Goal: Information Seeking & Learning: Learn about a topic

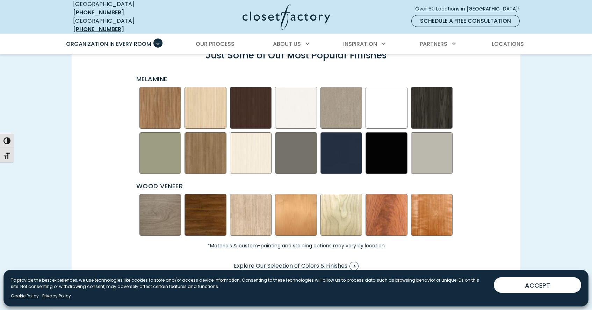
scroll to position [998, 0]
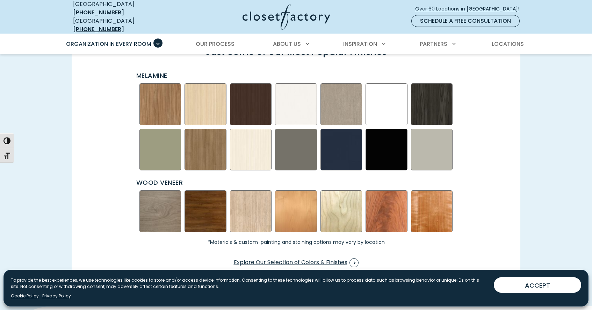
click at [254, 213] on img "Swatch Grid" at bounding box center [251, 211] width 42 height 42
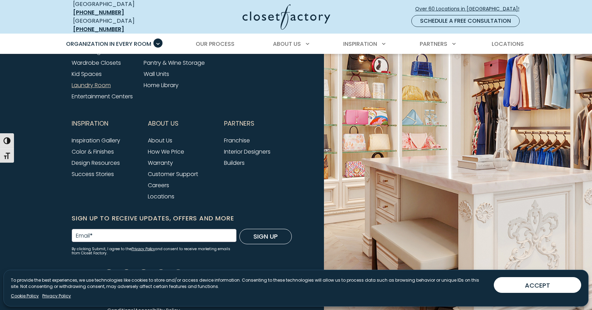
scroll to position [2344, 0]
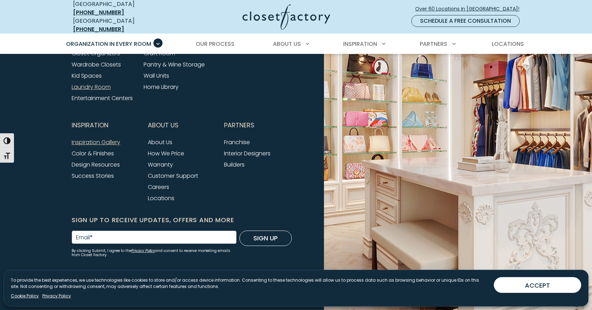
click at [99, 138] on link "Inspiration Gallery" at bounding box center [96, 142] width 49 height 8
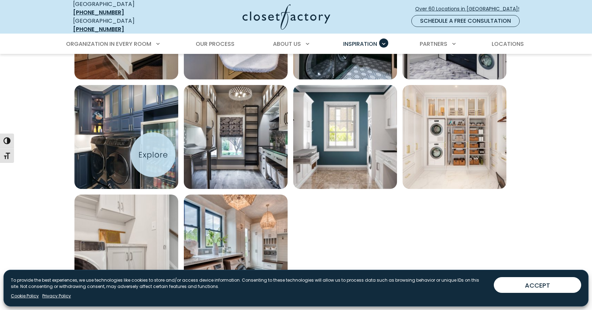
scroll to position [435, 0]
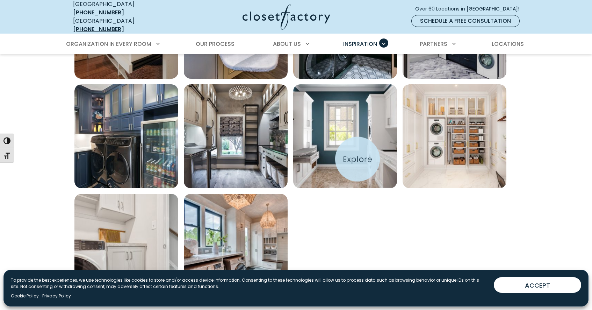
click at [358, 159] on img "Open inspiration gallery to preview enlarged image" at bounding box center [345, 136] width 104 height 104
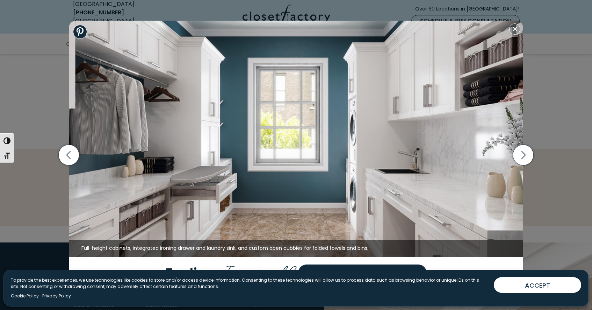
scroll to position [635, 0]
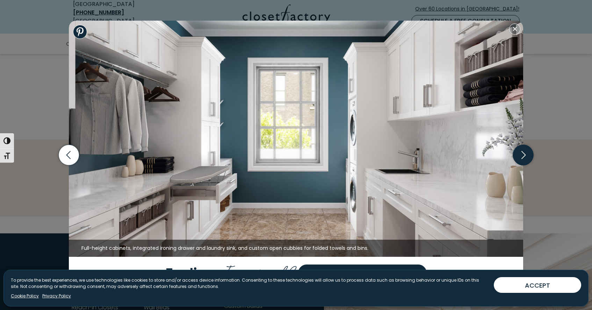
click at [522, 157] on icon "button" at bounding box center [523, 155] width 21 height 21
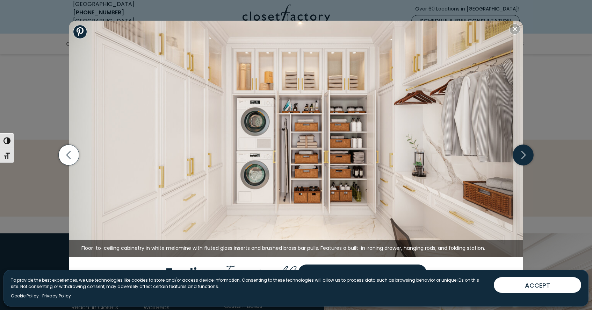
click at [522, 157] on icon "button" at bounding box center [523, 155] width 21 height 21
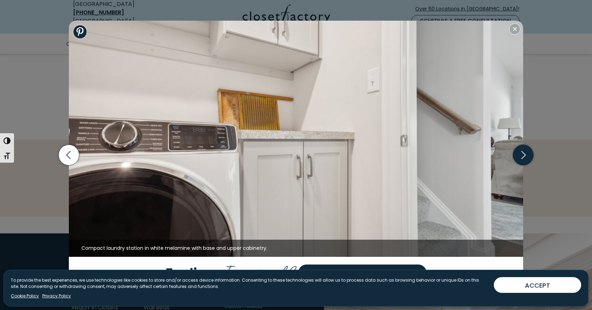
click at [522, 157] on icon "button" at bounding box center [523, 155] width 21 height 21
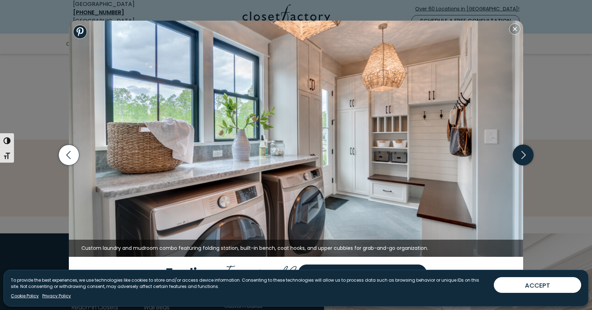
click at [522, 158] on icon "button" at bounding box center [523, 155] width 4 height 8
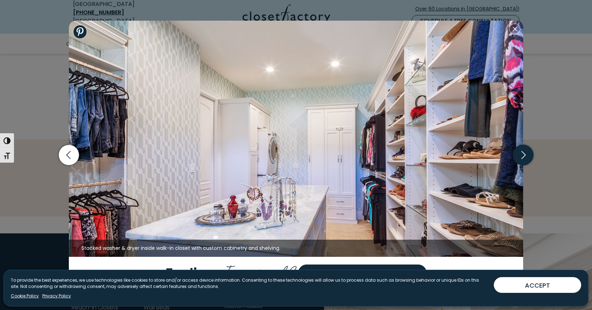
click at [522, 158] on icon "button" at bounding box center [523, 155] width 4 height 8
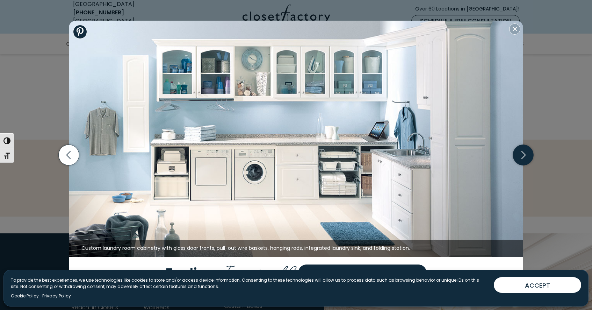
click at [523, 155] on icon "button" at bounding box center [523, 155] width 21 height 21
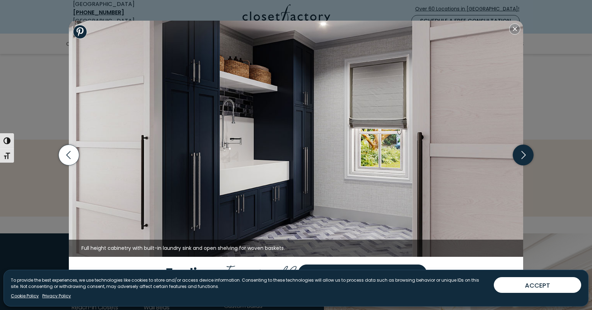
click at [523, 156] on icon "button" at bounding box center [523, 155] width 21 height 21
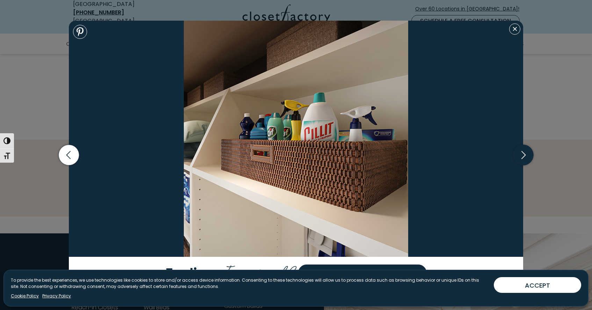
click at [523, 156] on icon "button" at bounding box center [523, 155] width 21 height 21
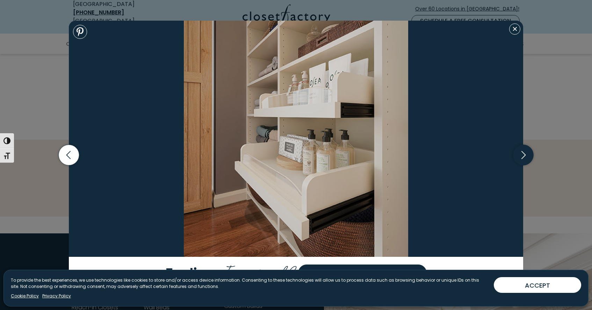
click at [523, 156] on icon "button" at bounding box center [523, 155] width 21 height 21
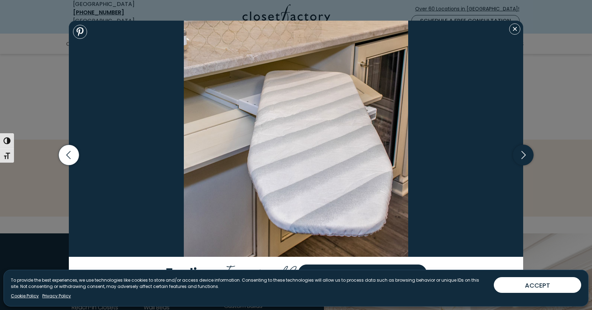
click at [523, 156] on icon "button" at bounding box center [523, 155] width 21 height 21
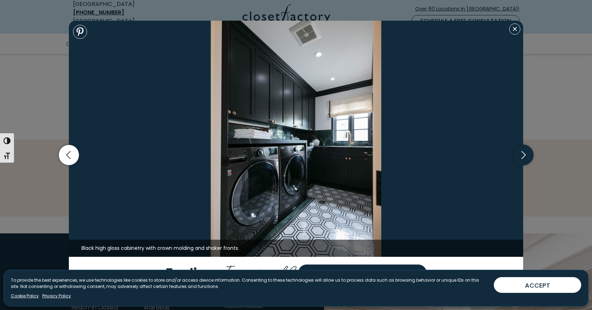
click at [523, 156] on icon "button" at bounding box center [523, 155] width 21 height 21
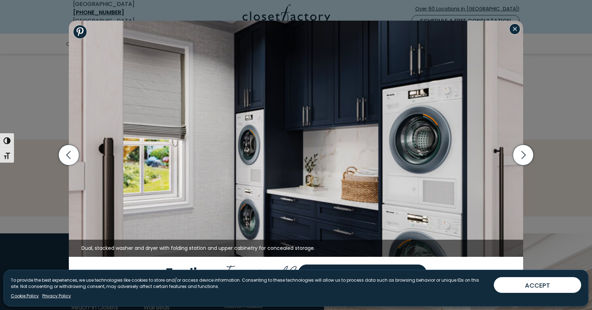
click at [518, 33] on button "Close modal" at bounding box center [514, 28] width 11 height 11
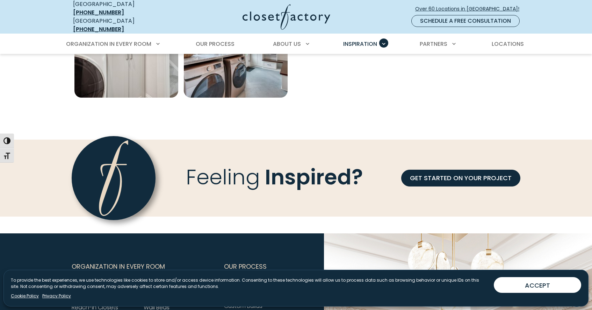
scroll to position [411, 0]
